Goal: Task Accomplishment & Management: Manage account settings

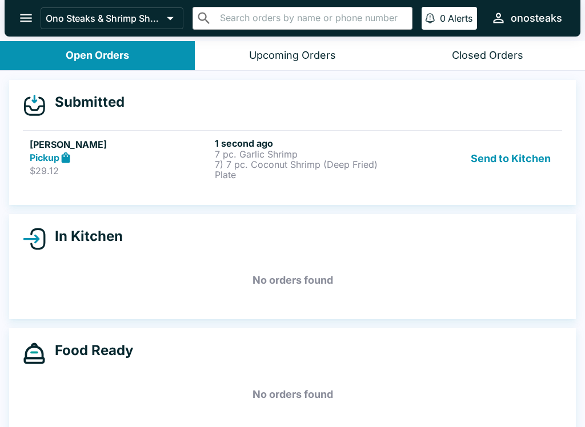
scroll to position [13, 0]
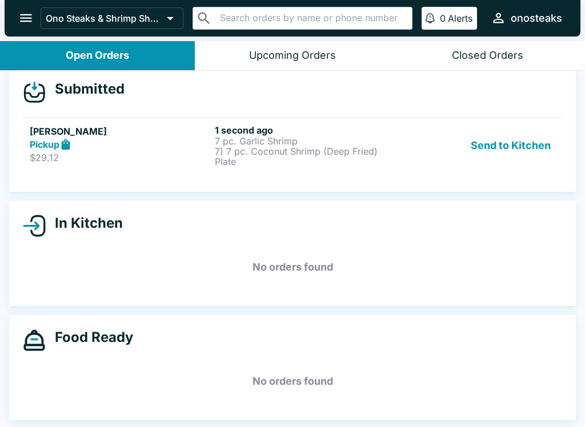
click at [331, 172] on link "[PERSON_NAME] Pickup $29.12 1 second ago 7 pc. Garlic Shrimp 7) 7 pc. Coconut S…" at bounding box center [292, 145] width 539 height 57
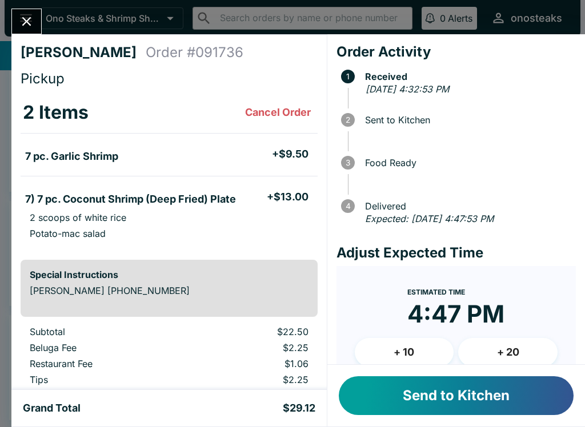
click at [337, 164] on div "1 Received [DATE] 4:32:53 PM 2 Sent to Kitchen 3 Food Ready 4 Delivered Expecte…" at bounding box center [456, 145] width 239 height 161
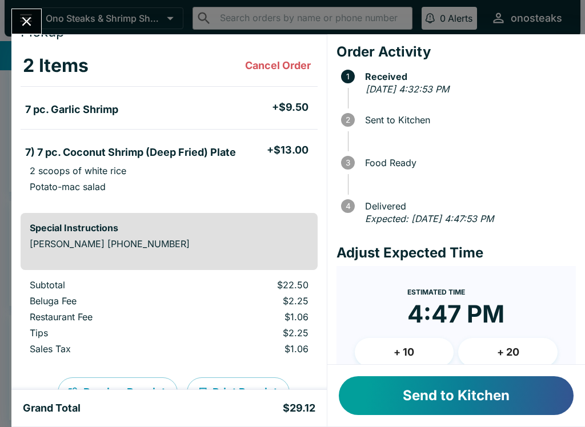
scroll to position [49, 0]
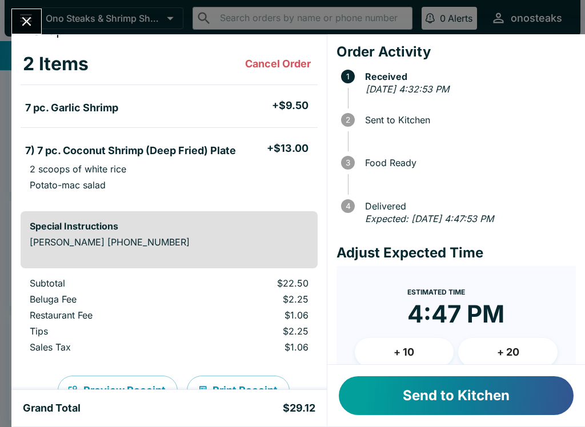
click at [433, 405] on button "Send to Kitchen" at bounding box center [456, 396] width 235 height 39
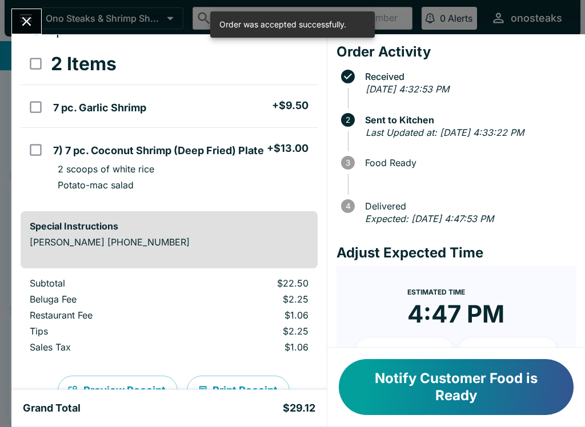
click at [19, 14] on icon "Close" at bounding box center [26, 21] width 15 height 15
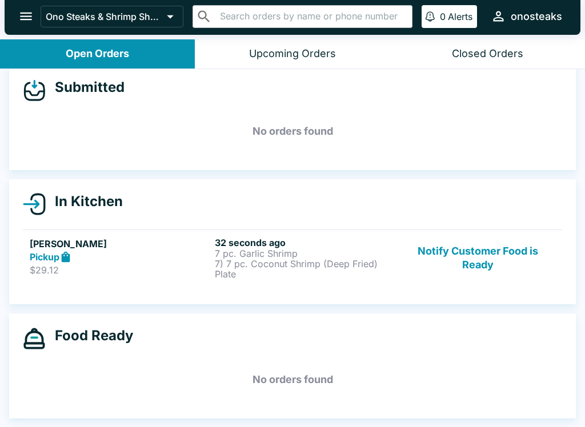
scroll to position [2, 0]
click at [286, 270] on p "7) 7 pc. Coconut Shrimp (Deep Fried) Plate" at bounding box center [305, 269] width 181 height 21
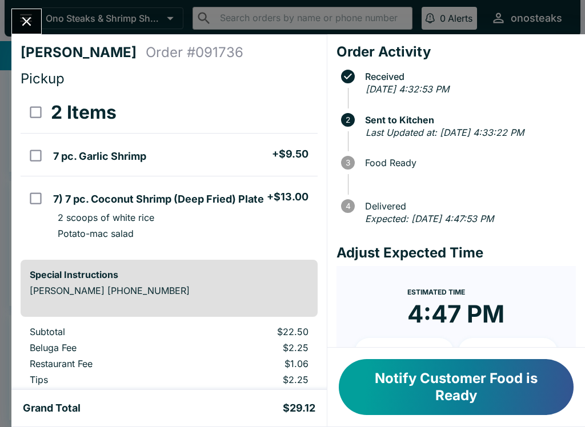
click at [301, 250] on td "7) 7 pc. Coconut Shrimp (Deep Fried) Plate + $13.00 2 scoops of white rice Pota…" at bounding box center [183, 214] width 269 height 75
checkbox input "true"
click at [30, 19] on icon "Close" at bounding box center [26, 21] width 9 height 9
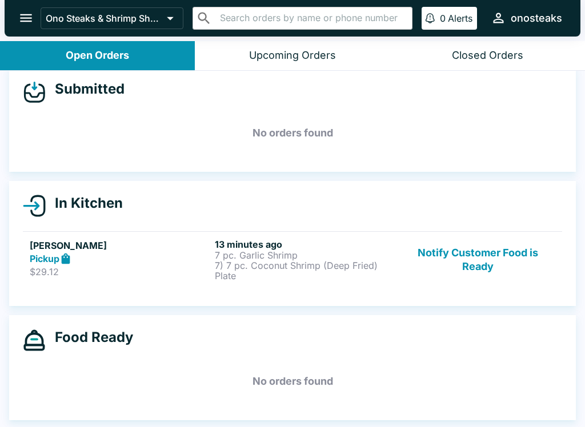
click at [501, 249] on button "Notify Customer Food is Ready" at bounding box center [478, 260] width 155 height 42
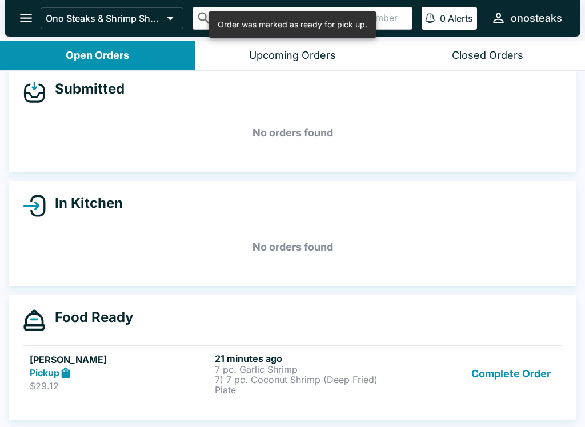
click at [517, 372] on button "Complete Order" at bounding box center [511, 374] width 89 height 42
